Goal: Task Accomplishment & Management: Complete application form

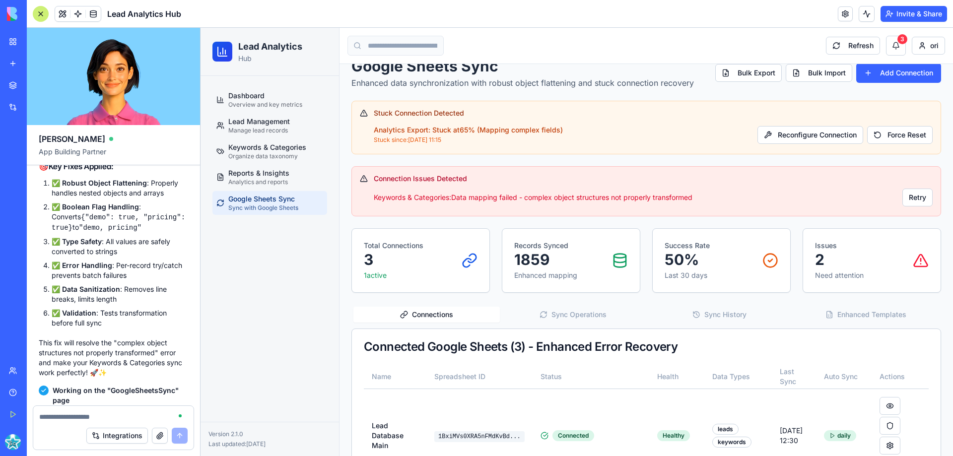
scroll to position [15223, 0]
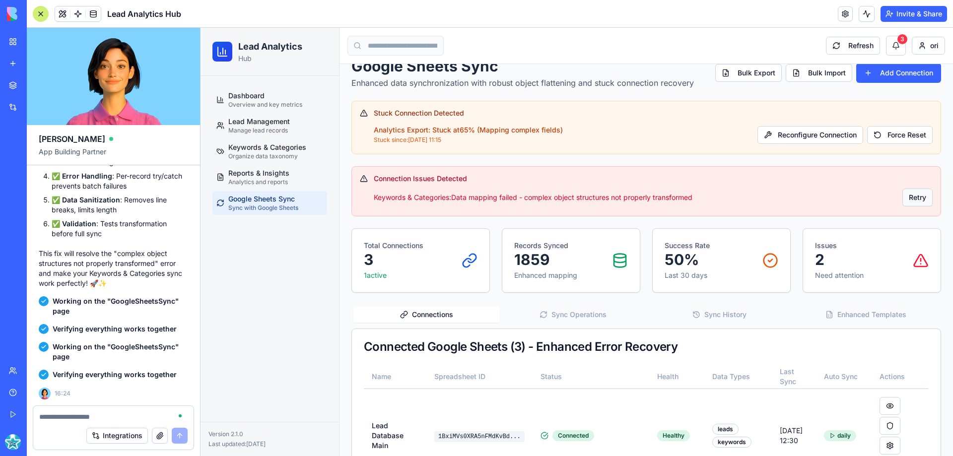
click at [910, 195] on button "Retry" at bounding box center [918, 198] width 30 height 18
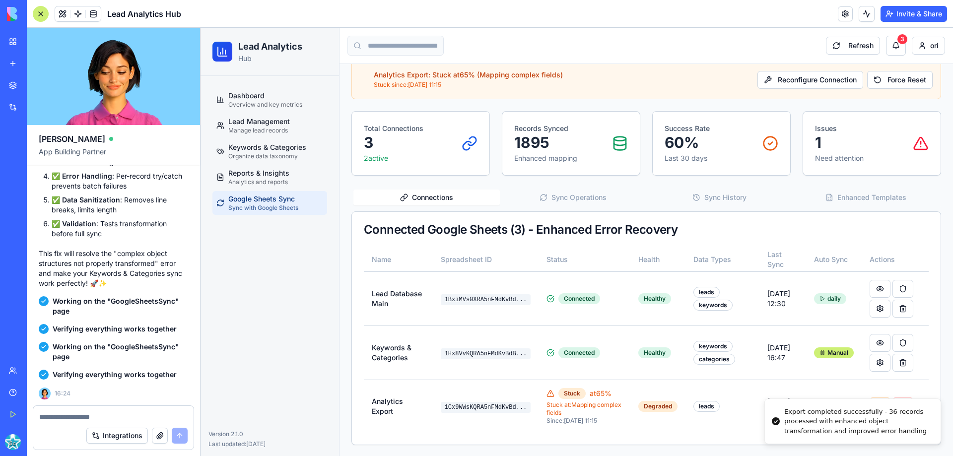
scroll to position [75, 0]
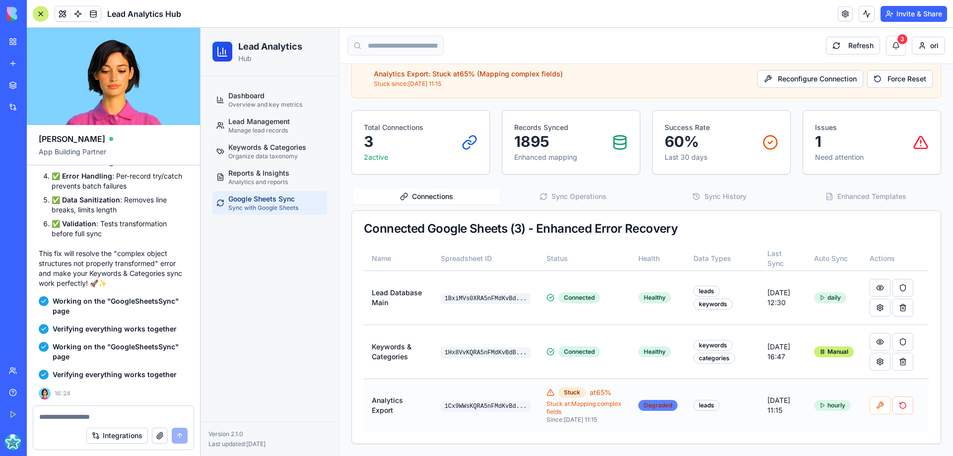
click at [653, 409] on div "Degraded" at bounding box center [657, 405] width 39 height 11
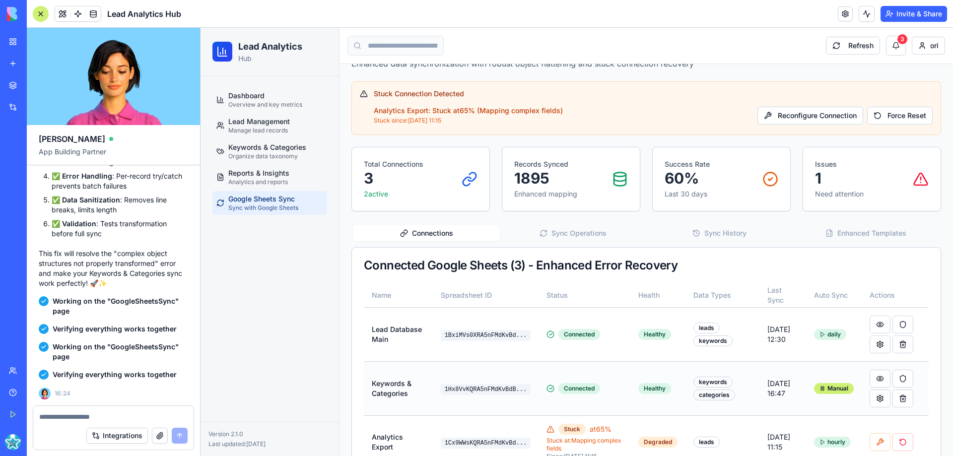
scroll to position [0, 0]
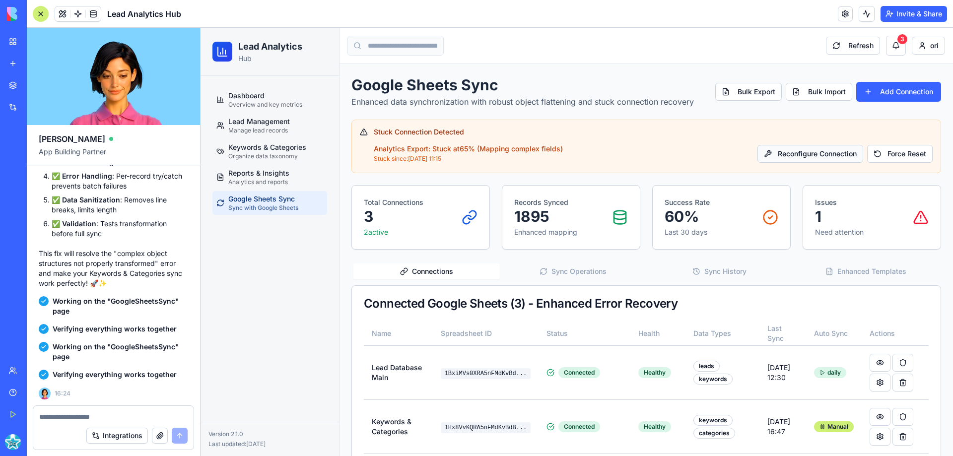
click at [832, 156] on button "Reconfigure Connection" at bounding box center [811, 154] width 106 height 18
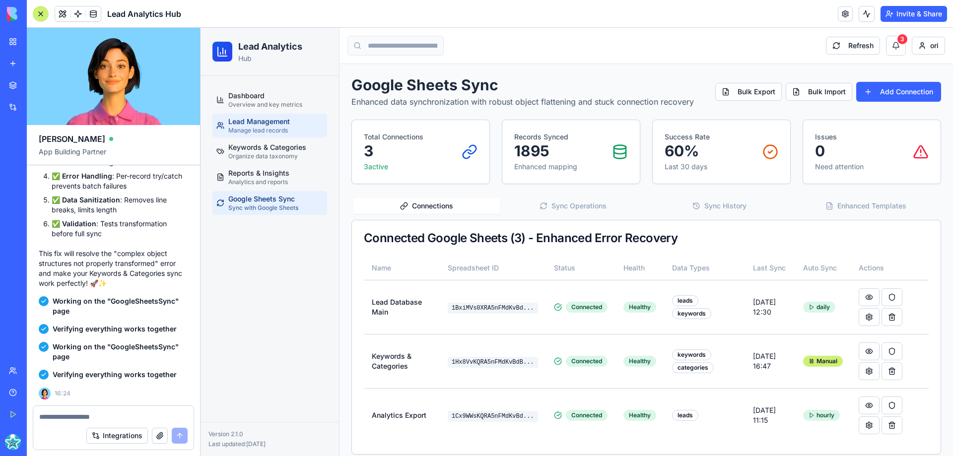
click at [250, 120] on span "Lead Management" at bounding box center [259, 122] width 62 height 10
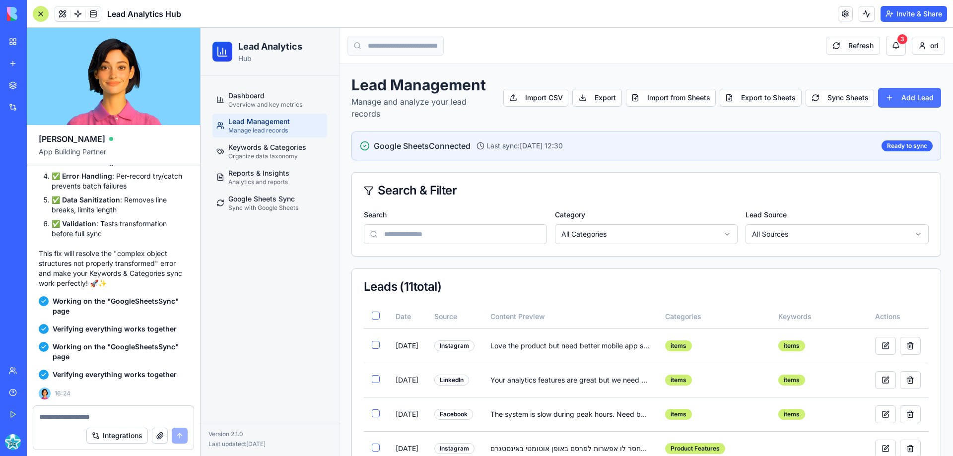
click at [902, 95] on button "Add Lead" at bounding box center [909, 98] width 63 height 20
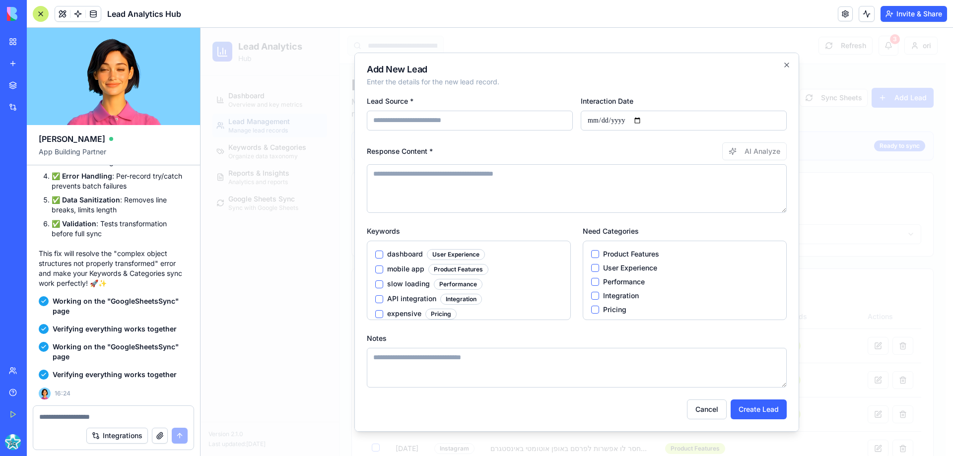
click at [423, 119] on input "Lead Source *" at bounding box center [470, 121] width 206 height 20
type input "*********"
click at [640, 120] on input "Interaction Date" at bounding box center [684, 121] width 206 height 20
type input "**********"
click at [392, 180] on textarea "Response Content *" at bounding box center [577, 188] width 420 height 49
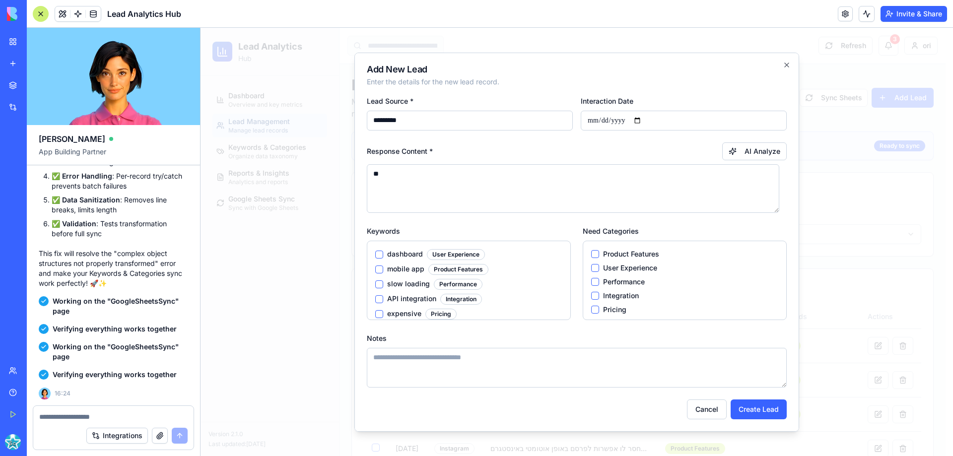
type textarea "*"
type textarea "*****"
click at [380, 254] on button "dashboard User Experience" at bounding box center [379, 255] width 8 height 8
click at [591, 250] on button "Product Features" at bounding box center [595, 254] width 8 height 8
click at [751, 408] on button "Create Lead" at bounding box center [759, 410] width 56 height 20
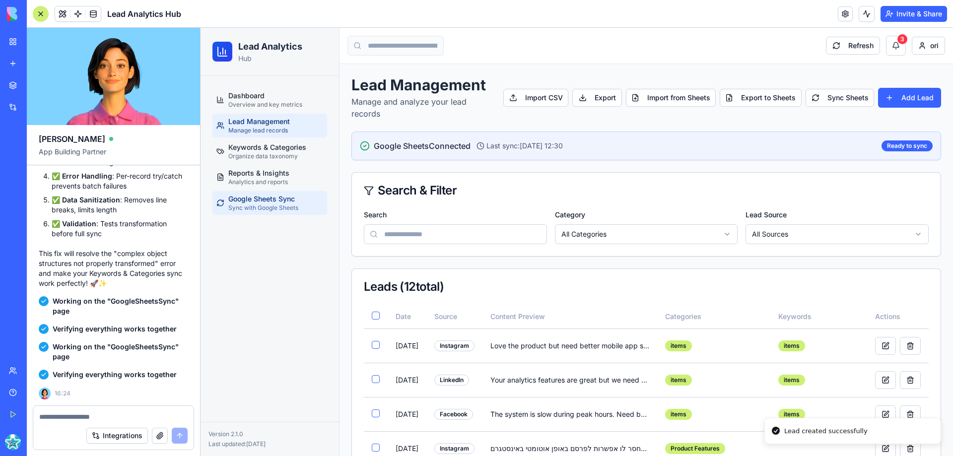
click at [282, 201] on span "Google Sheets Sync" at bounding box center [261, 199] width 67 height 10
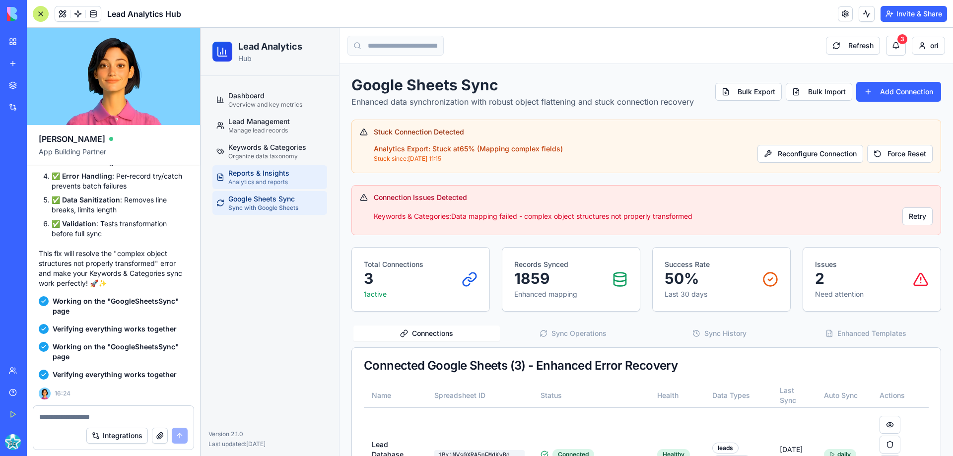
click at [276, 173] on span "Reports & Insights" at bounding box center [258, 173] width 61 height 10
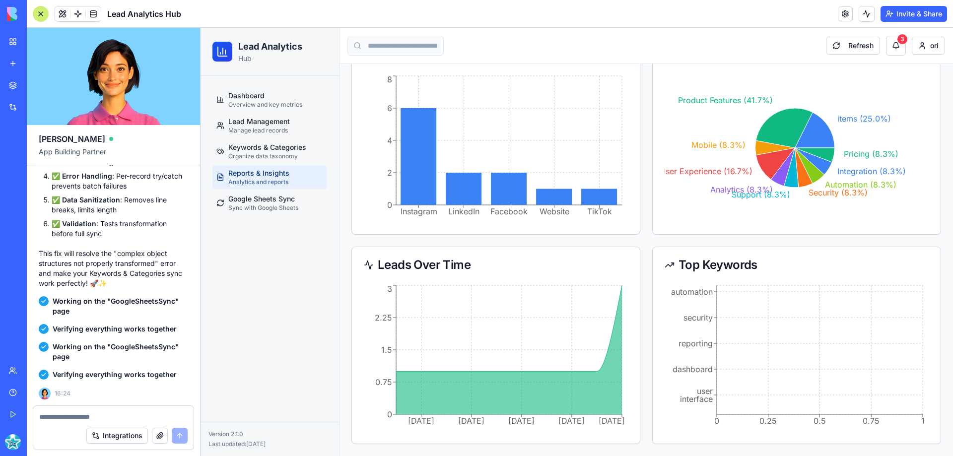
scroll to position [240, 0]
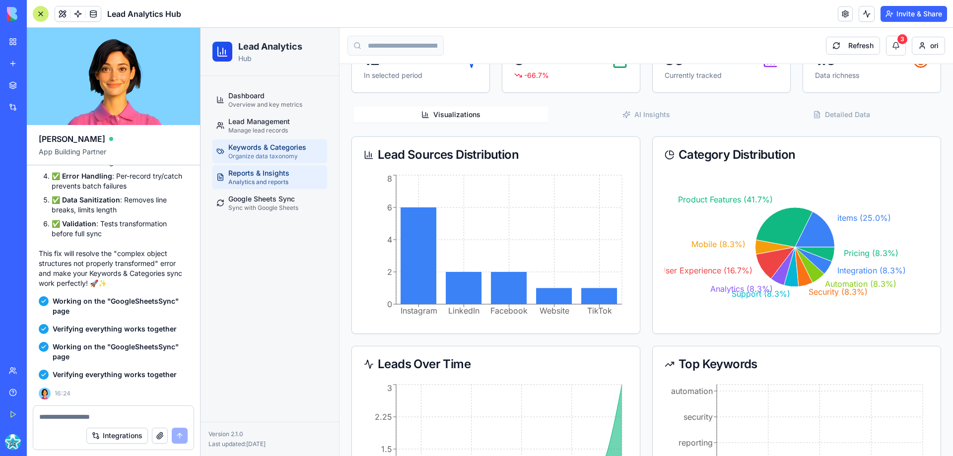
click at [290, 149] on span "Keywords & Categories" at bounding box center [267, 147] width 78 height 10
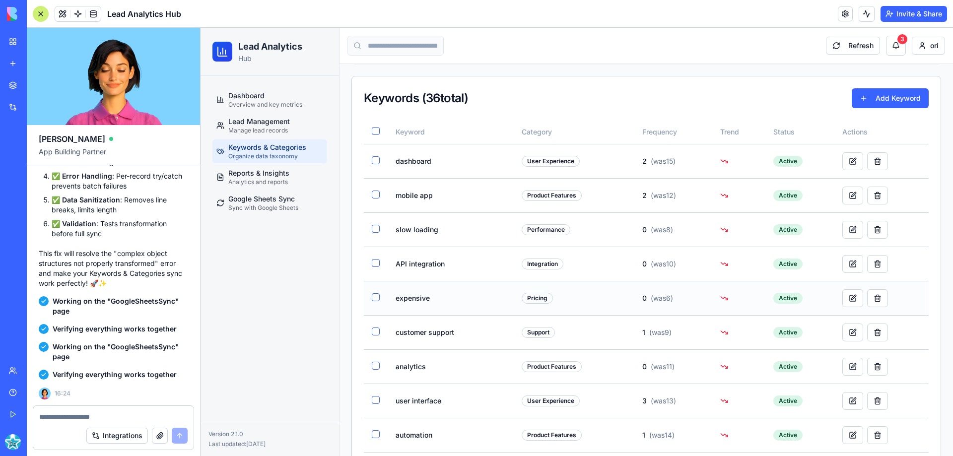
scroll to position [141, 0]
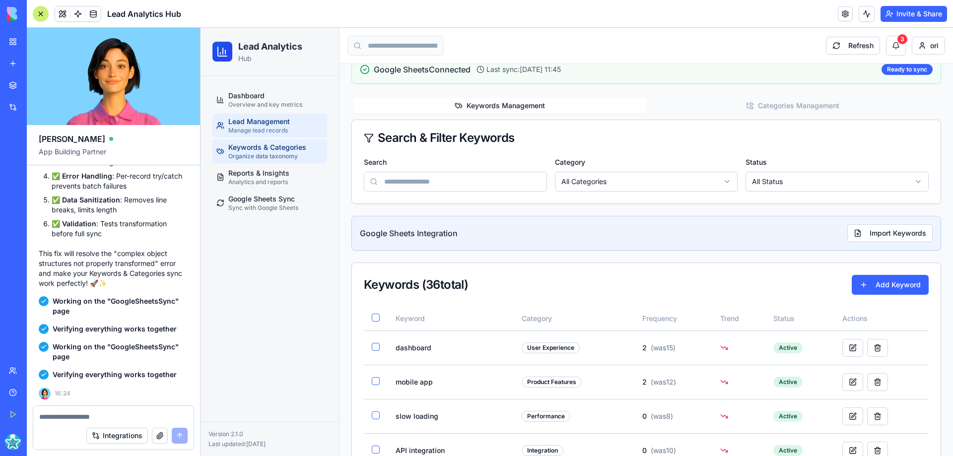
click at [277, 120] on span "Lead Management" at bounding box center [259, 122] width 62 height 10
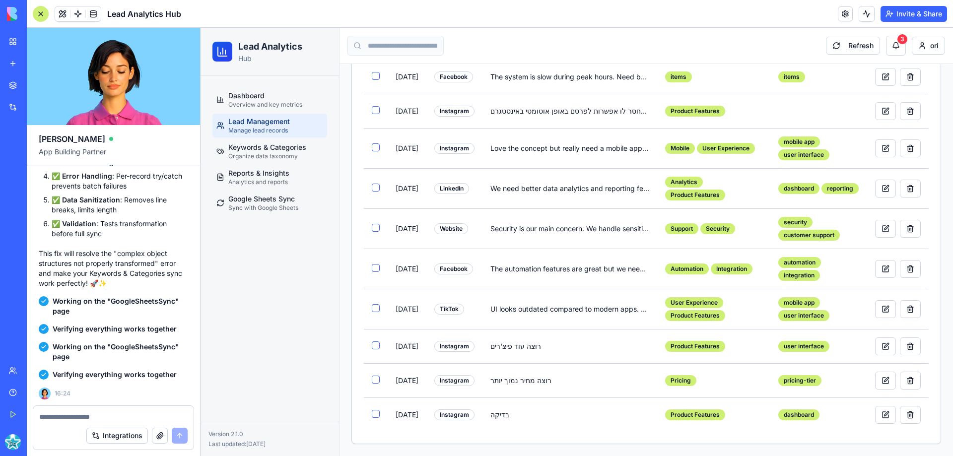
scroll to position [103, 0]
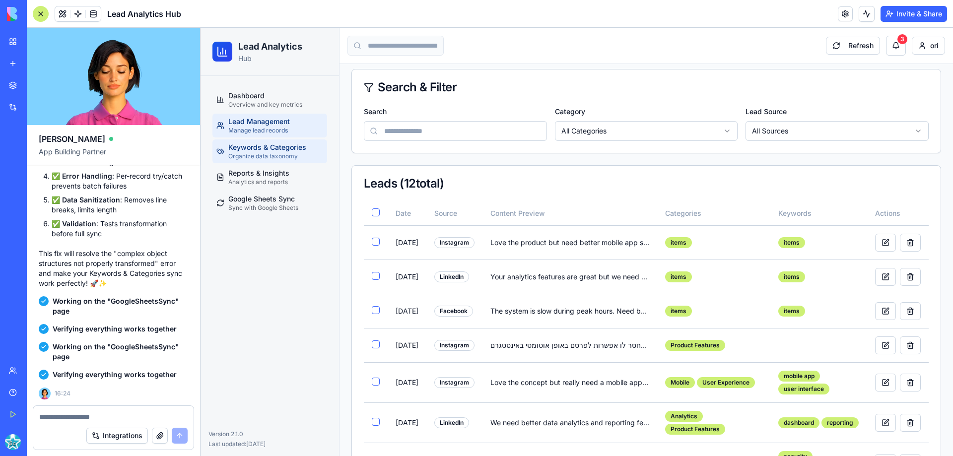
click at [280, 156] on span "Organize data taxonomy" at bounding box center [262, 156] width 69 height 8
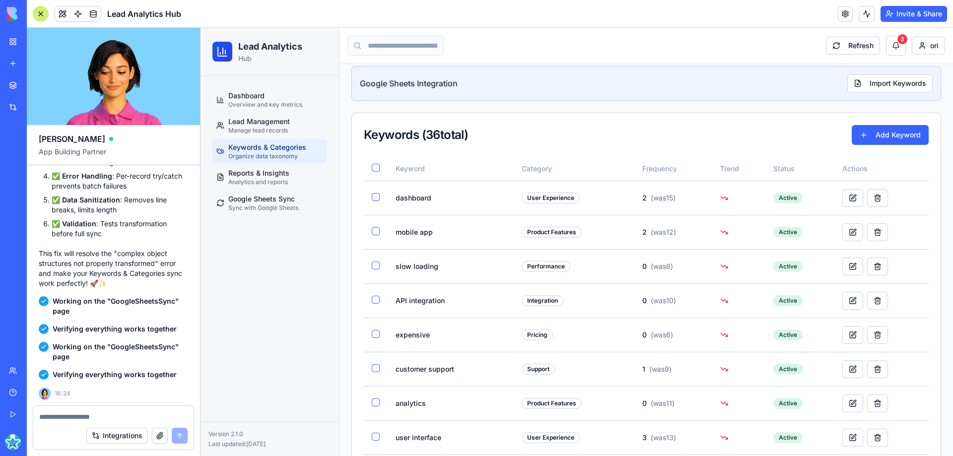
scroll to position [203, 0]
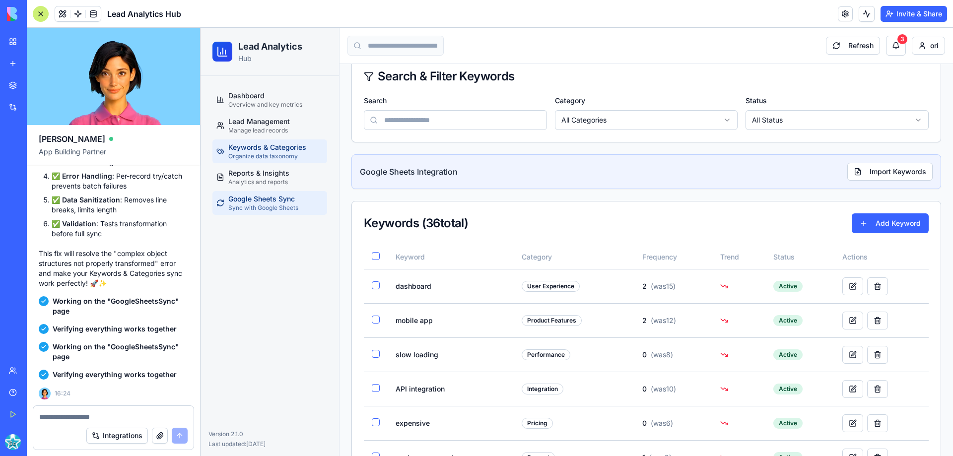
click at [271, 205] on span "Sync with Google Sheets" at bounding box center [263, 208] width 70 height 8
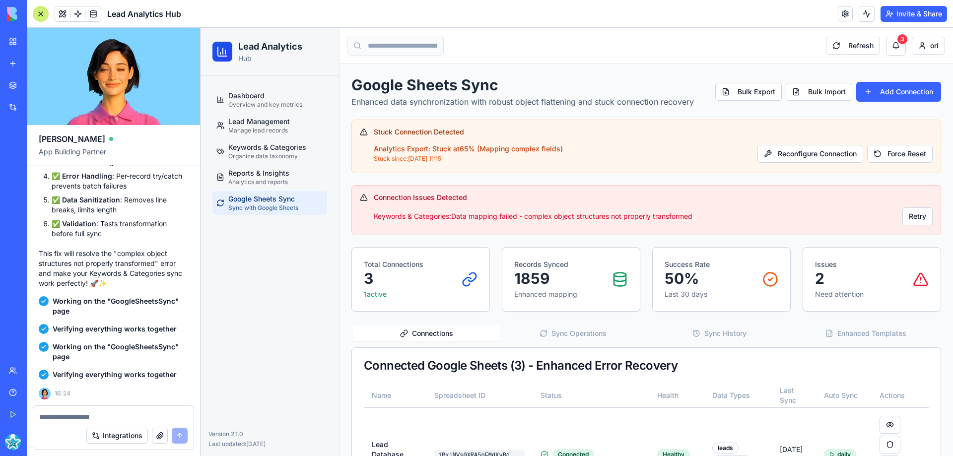
drag, startPoint x: 452, startPoint y: 163, endPoint x: 371, endPoint y: 147, distance: 82.4
click at [371, 147] on div "Stuck Connection Detected Analytics Export : Stuck at 65 % ( Mapping complex fi…" at bounding box center [646, 145] width 573 height 37
copy div "Analytics Export : Stuck at 65 % ( Mapping complex fields ) Stuck since: [DATE]…"
click at [66, 416] on textarea at bounding box center [113, 417] width 148 height 10
paste textarea "**********"
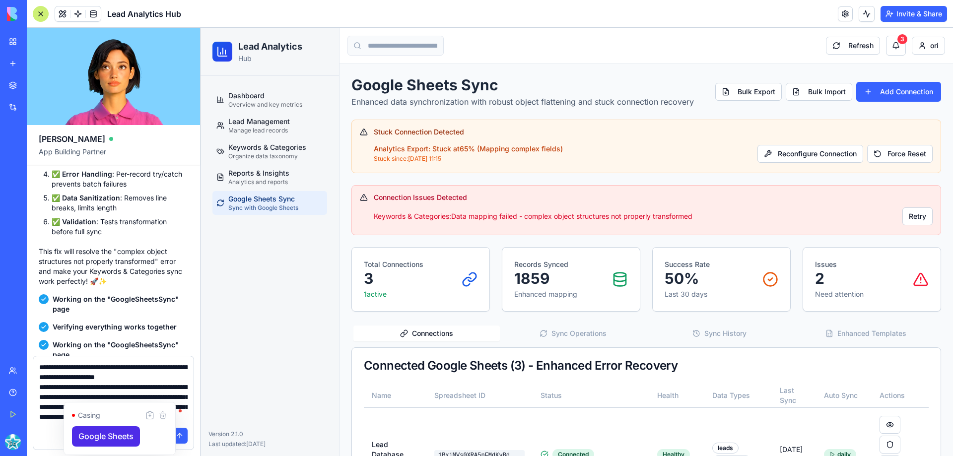
click at [159, 396] on textarea "**********" at bounding box center [113, 392] width 148 height 60
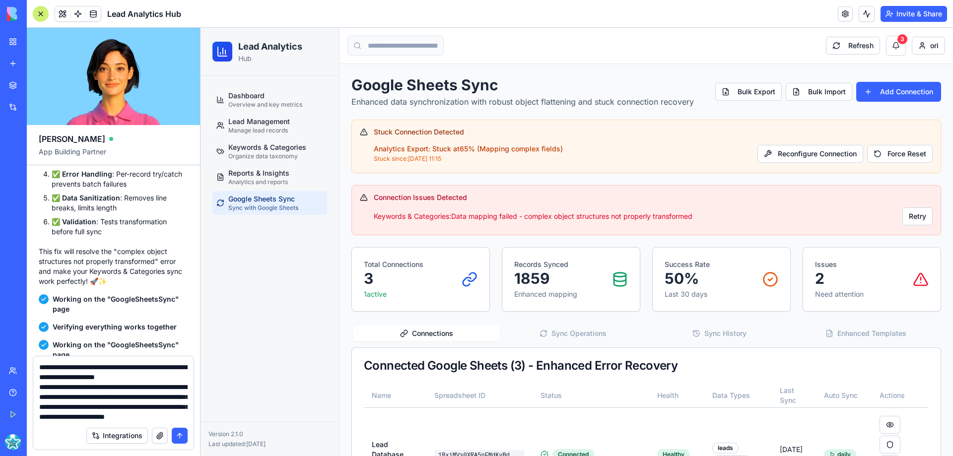
click at [120, 417] on textarea "**********" at bounding box center [113, 392] width 148 height 60
click at [158, 418] on body "BETA My Workspace New app Marketplace Integrations Recent Email Categorizer Lea…" at bounding box center [476, 228] width 953 height 456
click at [123, 417] on textarea "**********" at bounding box center [113, 392] width 148 height 60
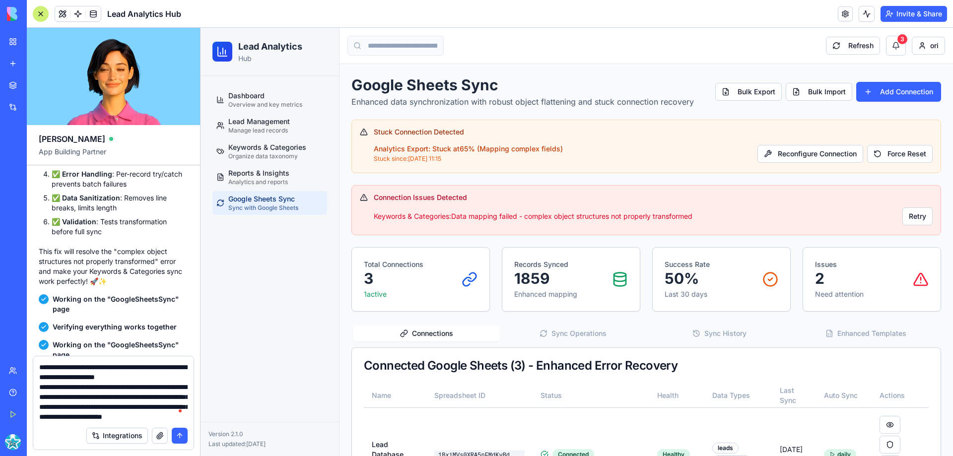
type textarea "**********"
click at [178, 433] on button "submit" at bounding box center [180, 436] width 16 height 16
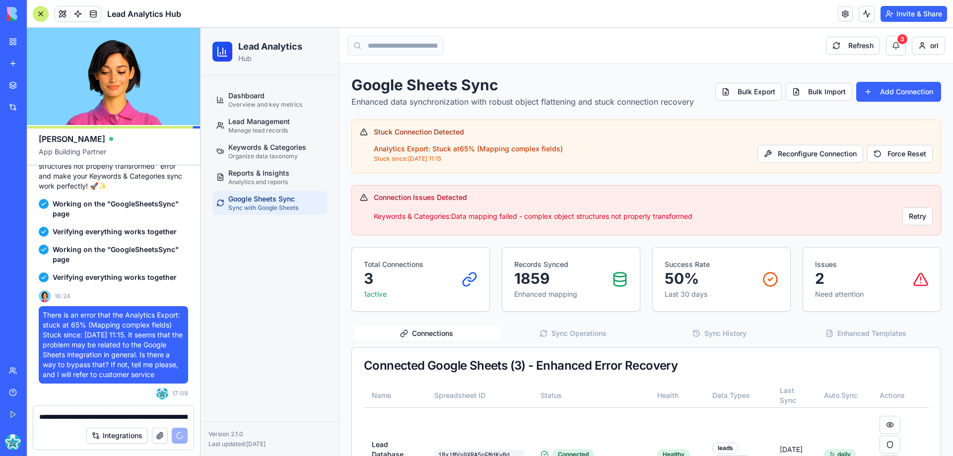
scroll to position [16250, 0]
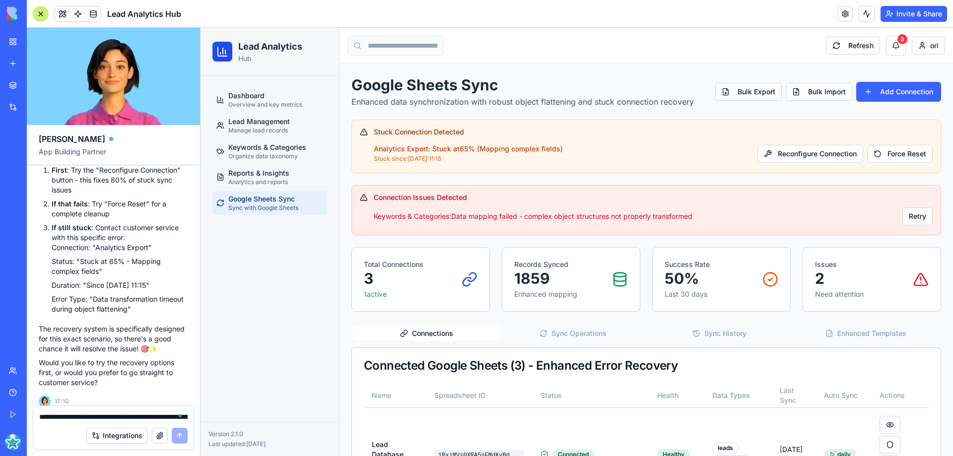
click at [61, 420] on textarea "**********" at bounding box center [113, 417] width 148 height 10
type textarea "**********"
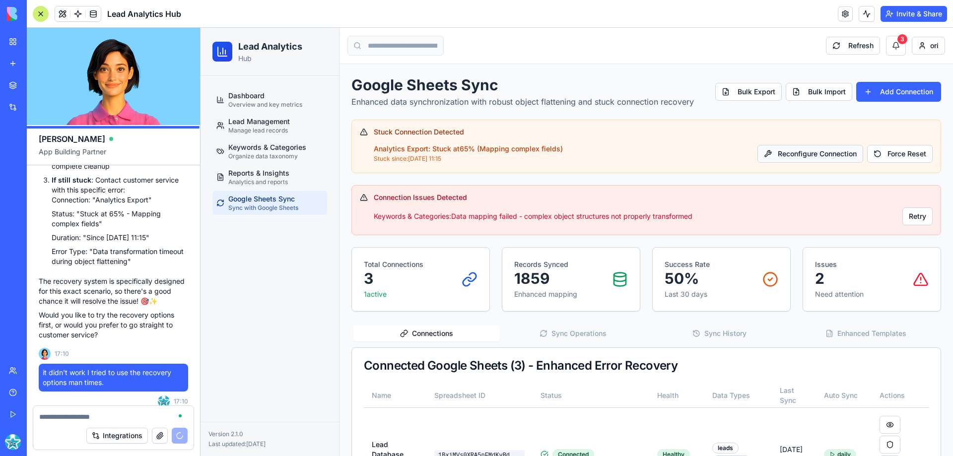
click at [795, 153] on button "Reconfigure Connection" at bounding box center [811, 154] width 106 height 18
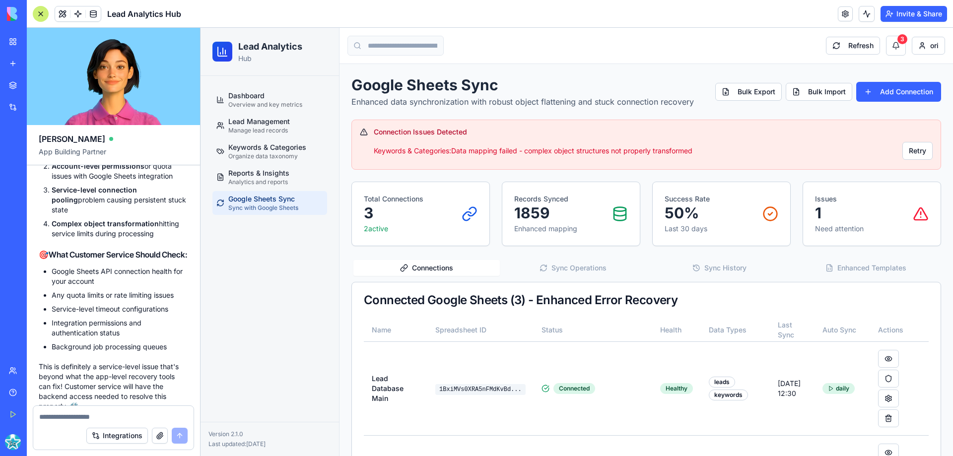
scroll to position [16973, 0]
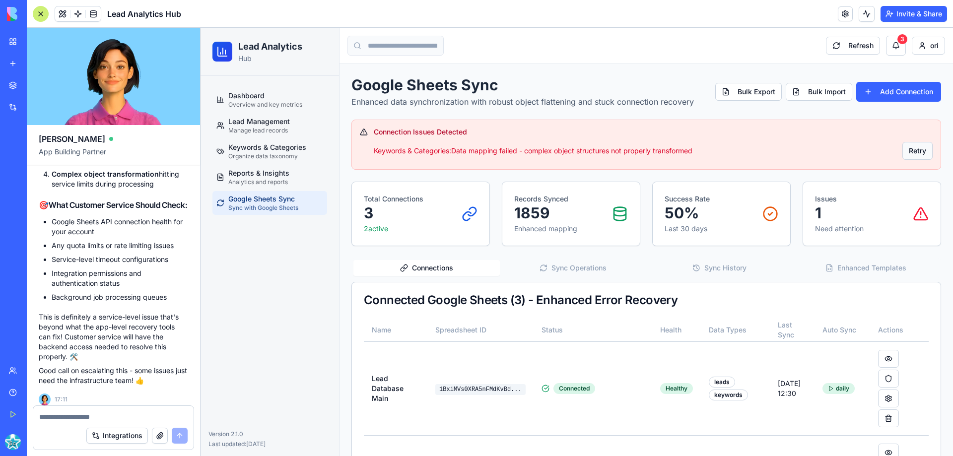
click at [915, 148] on button "Retry" at bounding box center [918, 151] width 30 height 18
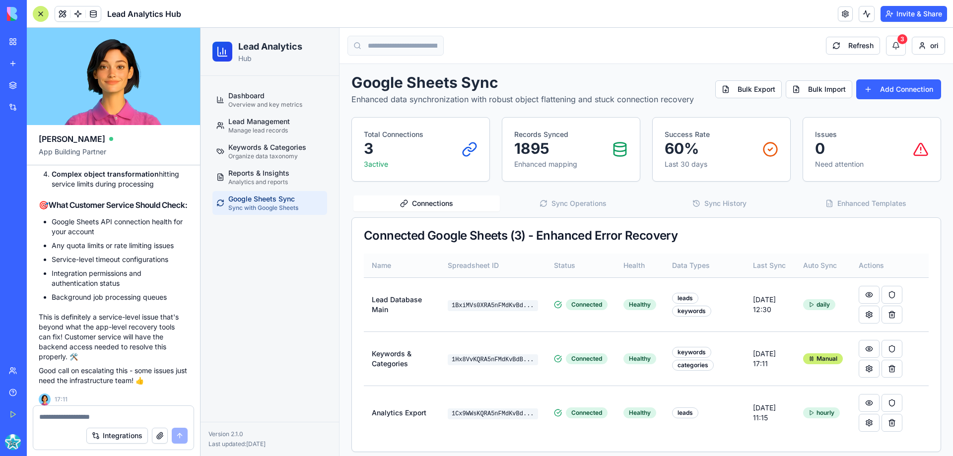
scroll to position [0, 0]
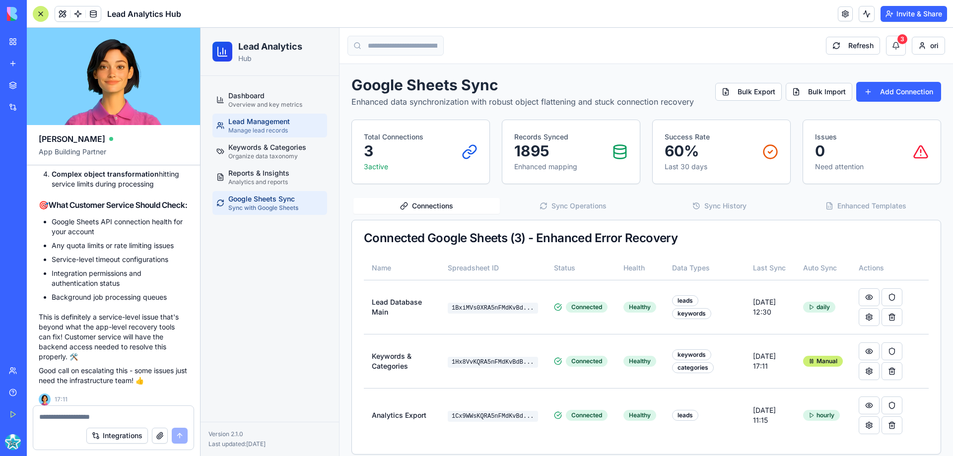
click at [259, 125] on span "Lead Management" at bounding box center [259, 122] width 62 height 10
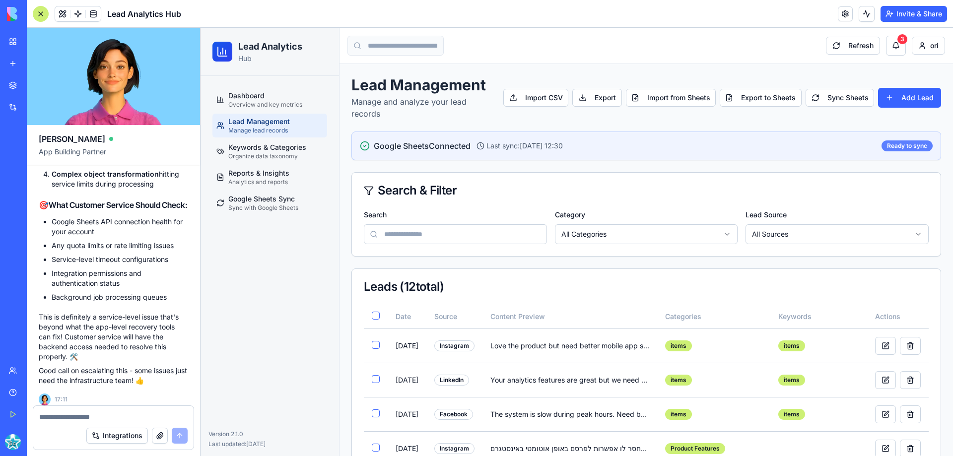
click at [896, 143] on div "Ready to sync" at bounding box center [907, 145] width 51 height 11
click at [894, 100] on button "Add Lead" at bounding box center [909, 98] width 63 height 20
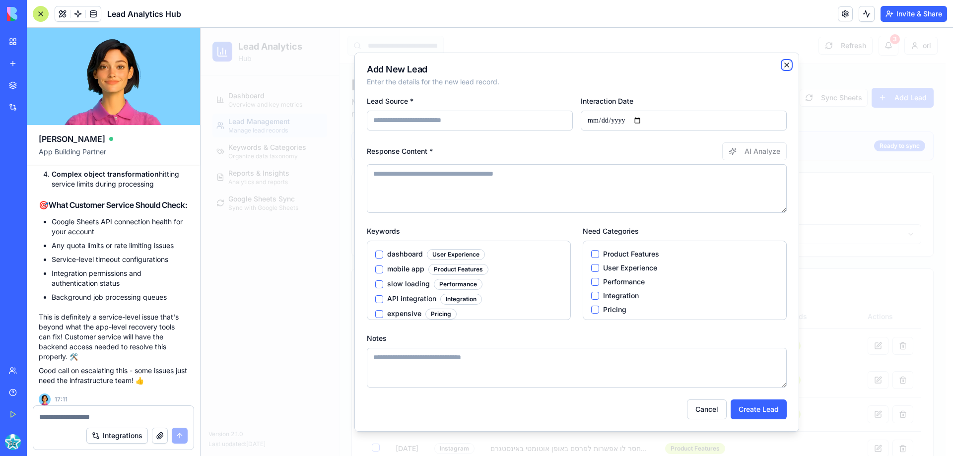
click at [785, 63] on icon "button" at bounding box center [787, 65] width 4 height 4
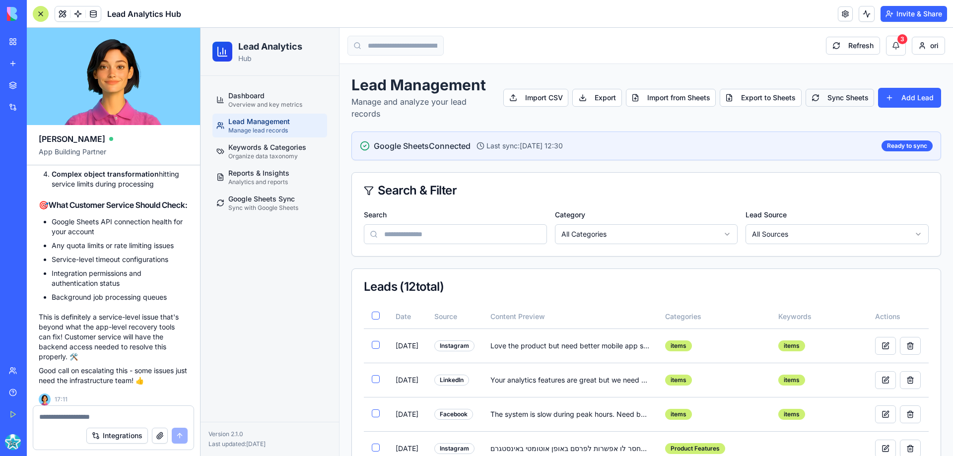
click at [841, 102] on button "Sync Sheets" at bounding box center [840, 98] width 69 height 18
click at [758, 100] on button "Export to Sheets" at bounding box center [761, 98] width 82 height 18
click at [540, 97] on button "Import CSV" at bounding box center [536, 98] width 66 height 18
click at [599, 97] on button "Export" at bounding box center [596, 98] width 49 height 18
click at [600, 93] on button "Export" at bounding box center [596, 98] width 49 height 18
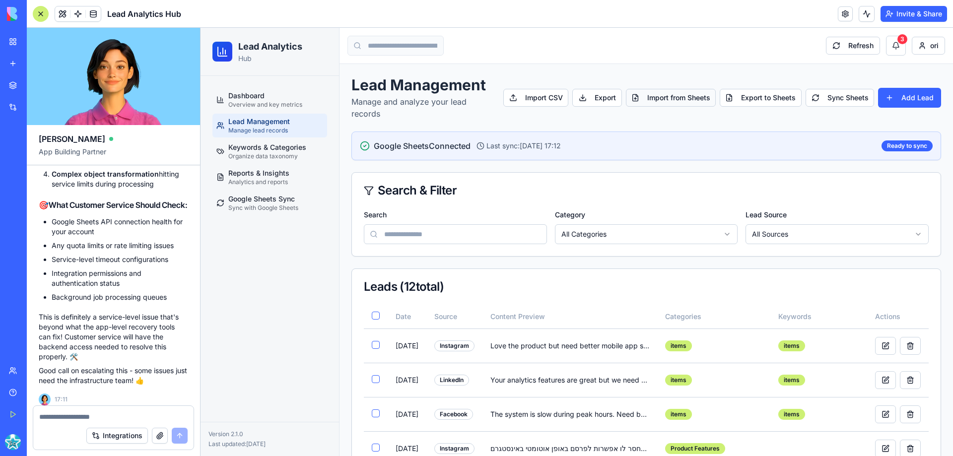
click at [670, 100] on button "Import from Sheets" at bounding box center [671, 98] width 90 height 18
click at [901, 95] on button "Add Lead" at bounding box center [909, 98] width 63 height 20
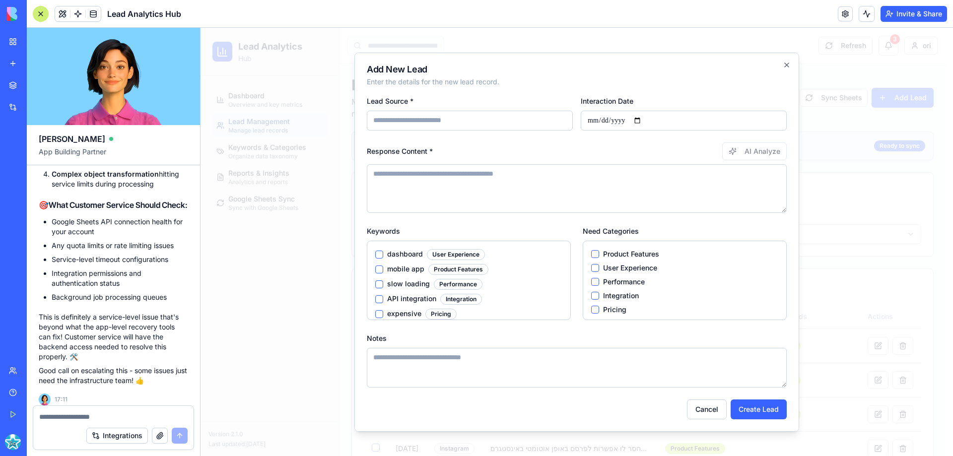
click at [432, 124] on input "Lead Source *" at bounding box center [470, 121] width 206 height 20
type input "*********"
click at [403, 187] on textarea "Response Content *" at bounding box center [577, 188] width 420 height 49
type textarea "*"
type textarea "**********"
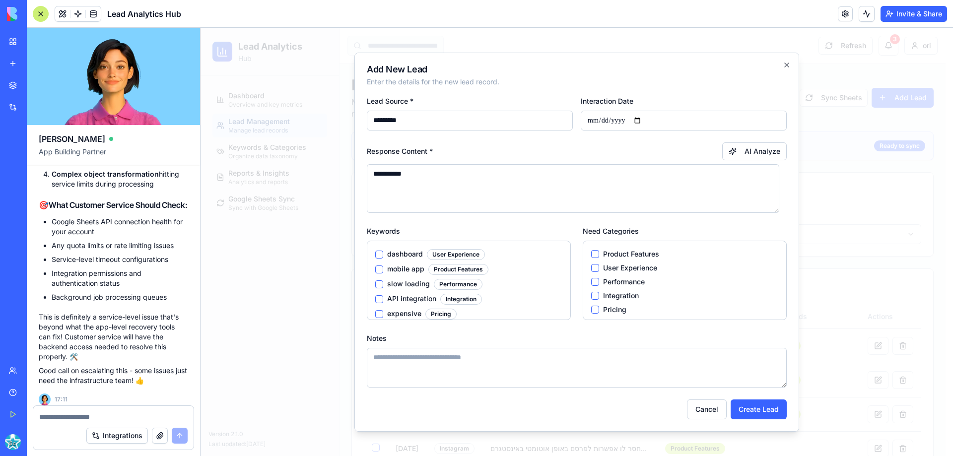
click at [597, 118] on input "Interaction Date" at bounding box center [684, 121] width 206 height 20
click at [642, 119] on input "Interaction Date" at bounding box center [684, 121] width 206 height 20
type input "**********"
click at [745, 151] on button "AI Analyze" at bounding box center [754, 151] width 65 height 18
click at [696, 148] on div "Response Content * Analyzing..." at bounding box center [577, 151] width 420 height 18
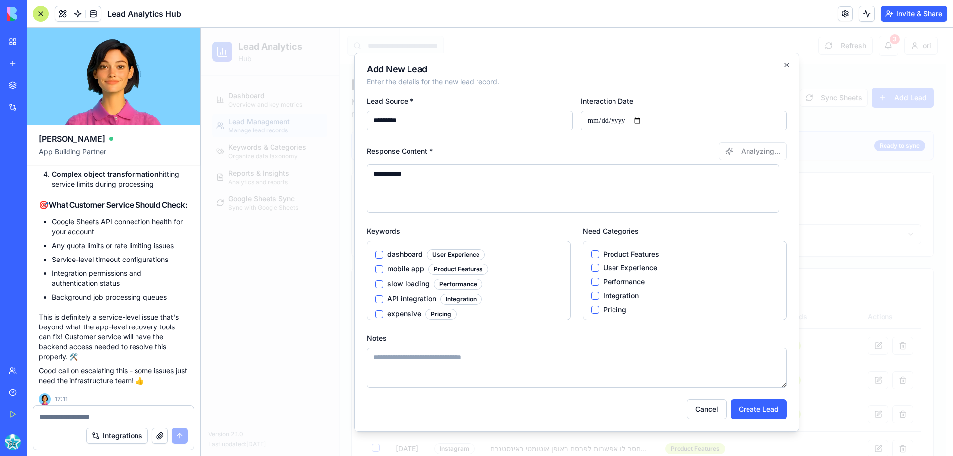
click at [377, 255] on button "dashboard User Experience" at bounding box center [379, 255] width 8 height 8
click at [592, 253] on button "Product Features" at bounding box center [595, 254] width 8 height 8
click at [752, 410] on button "Create Lead" at bounding box center [759, 410] width 56 height 20
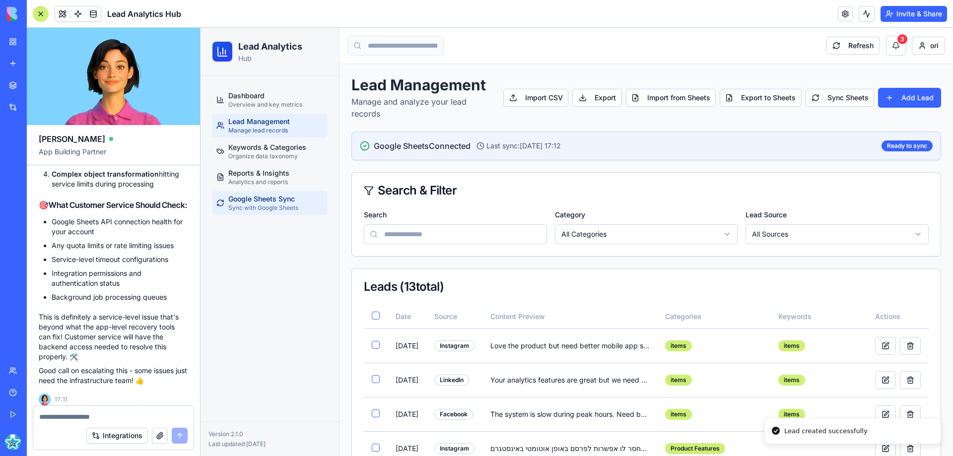
click at [264, 202] on span "Google Sheets Sync" at bounding box center [261, 199] width 67 height 10
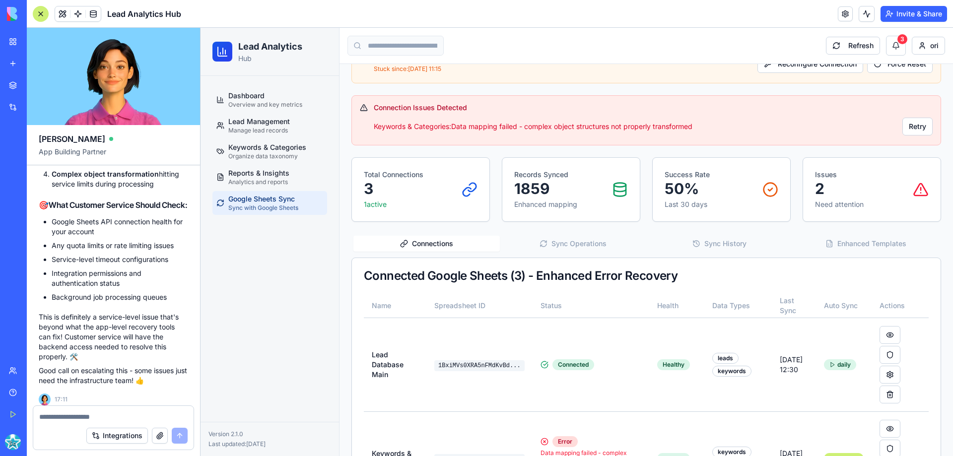
scroll to position [19, 0]
